Goal: Task Accomplishment & Management: Manage account settings

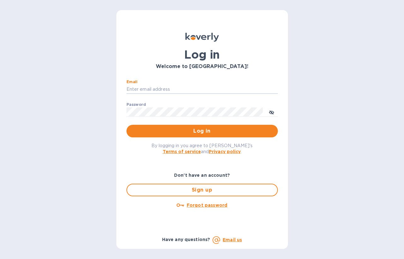
type input "[PERSON_NAME][EMAIL_ADDRESS][DOMAIN_NAME]"
click at [202, 131] on button "Log in" at bounding box center [201, 131] width 151 height 13
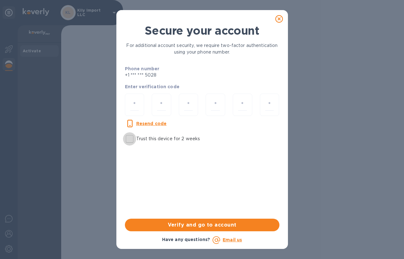
click at [129, 141] on input "Trust this device for 2 weeks" at bounding box center [129, 138] width 13 height 13
checkbox input "true"
click at [135, 106] on input "number" at bounding box center [134, 105] width 9 height 12
type input "6"
type input "9"
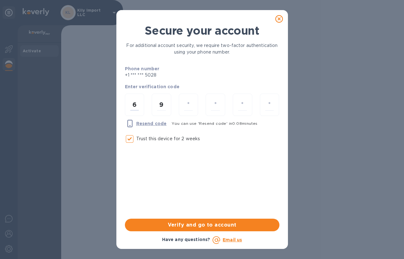
type input "6"
type input "1"
type input "9"
